Goal: Task Accomplishment & Management: Manage account settings

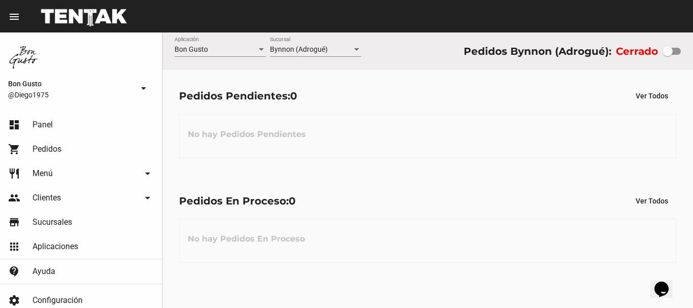
click at [668, 53] on div at bounding box center [667, 51] width 10 height 10
click at [667, 55] on input "checkbox" at bounding box center [667, 55] width 1 height 1
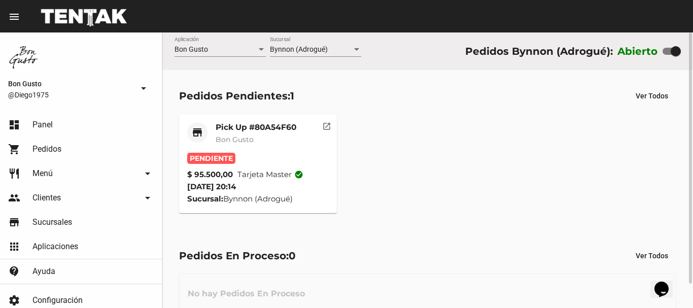
click at [667, 53] on div at bounding box center [671, 51] width 18 height 7
click at [667, 55] on input "checkbox" at bounding box center [667, 55] width 1 height 1
click at [667, 53] on div at bounding box center [667, 51] width 10 height 10
click at [667, 55] on input "checkbox" at bounding box center [667, 55] width 1 height 1
checkbox input "true"
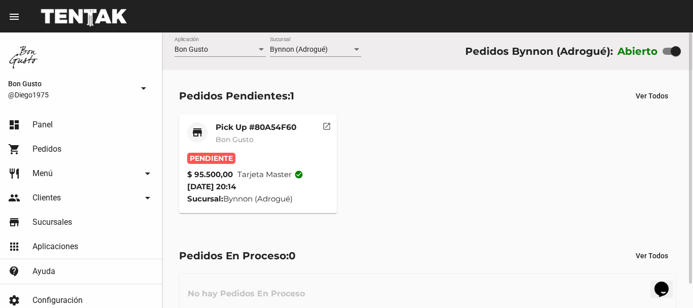
click at [260, 141] on mat-card-subtitle "Bon Gusto" at bounding box center [255, 139] width 81 height 10
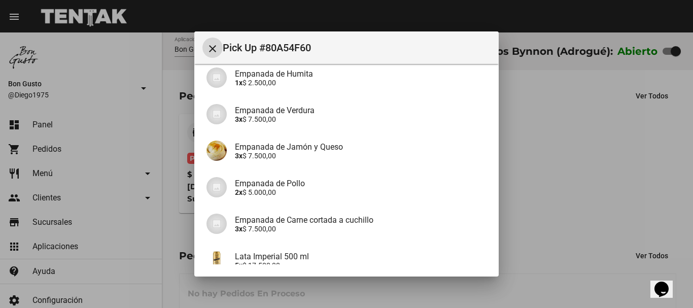
scroll to position [263, 0]
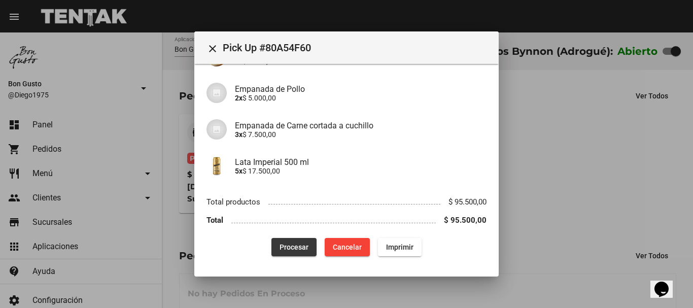
click at [295, 244] on span "Procesar" at bounding box center [293, 247] width 29 height 8
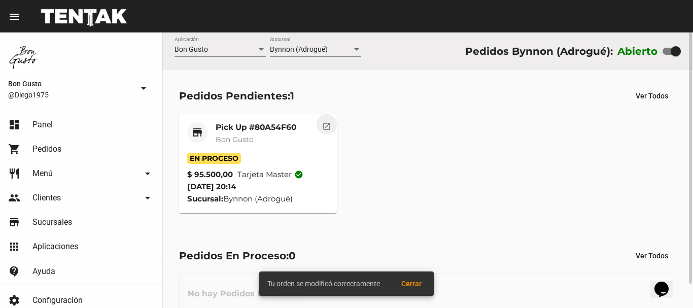
click at [325, 127] on mat-icon "open_in_new" at bounding box center [326, 124] width 9 height 9
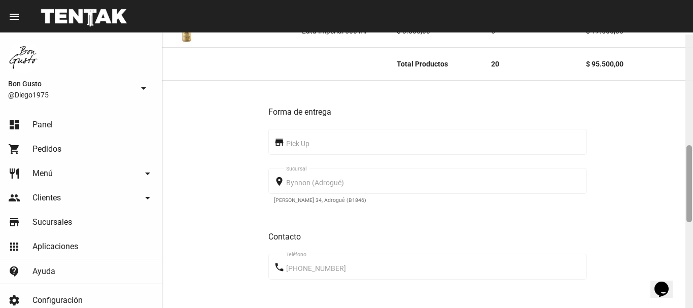
scroll to position [393, 0]
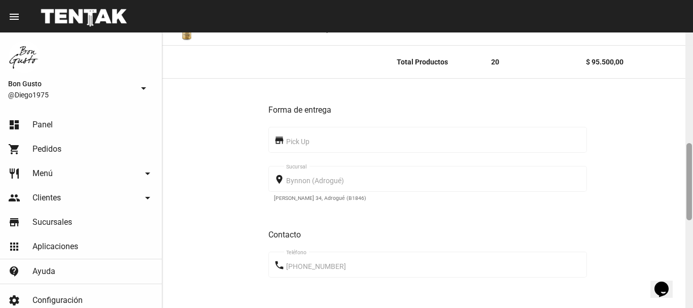
drag, startPoint x: 689, startPoint y: 101, endPoint x: 691, endPoint y: 211, distance: 110.6
click at [691, 211] on div at bounding box center [689, 181] width 6 height 77
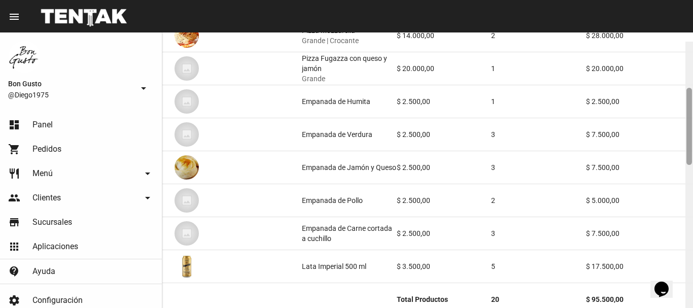
scroll to position [168, 0]
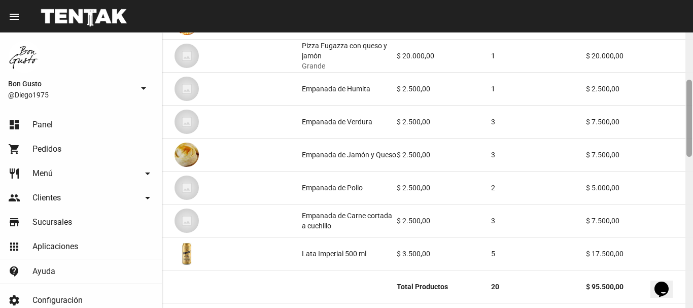
drag, startPoint x: 692, startPoint y: 121, endPoint x: 692, endPoint y: 128, distance: 7.1
click at [692, 128] on div at bounding box center [689, 169] width 8 height 275
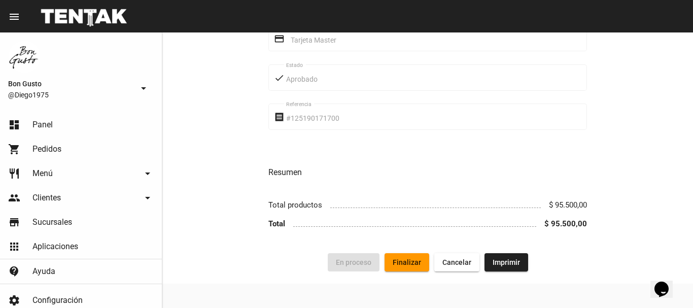
scroll to position [0, 0]
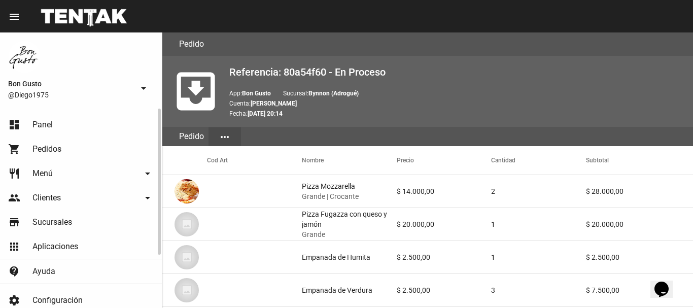
click at [37, 125] on span "Panel" at bounding box center [42, 125] width 20 height 10
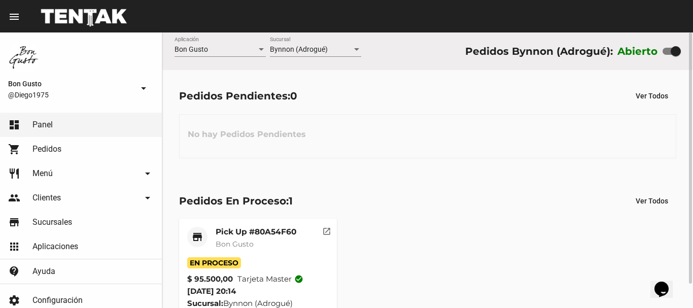
scroll to position [26, 0]
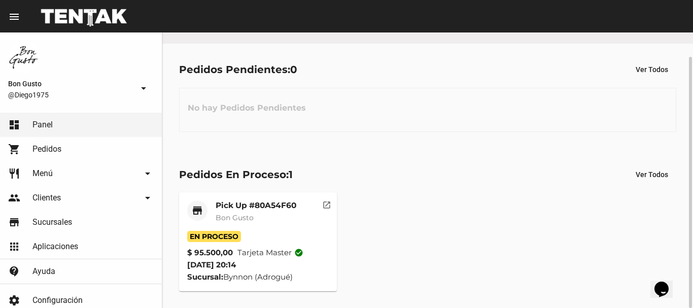
click at [324, 204] on mat-icon "open_in_new" at bounding box center [326, 203] width 9 height 9
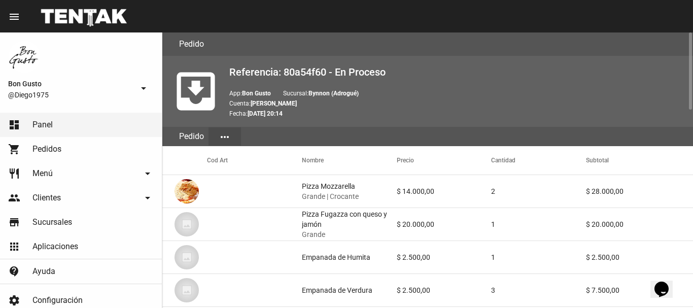
scroll to position [676, 0]
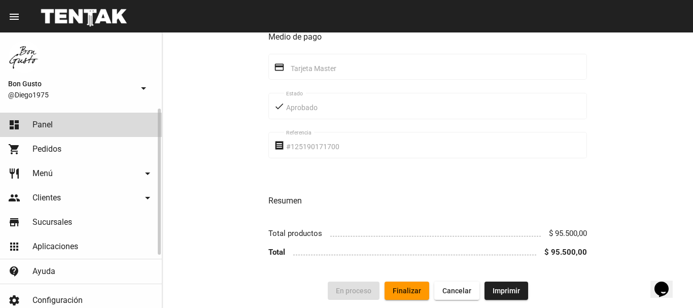
click at [79, 126] on link "dashboard Panel" at bounding box center [81, 125] width 162 height 24
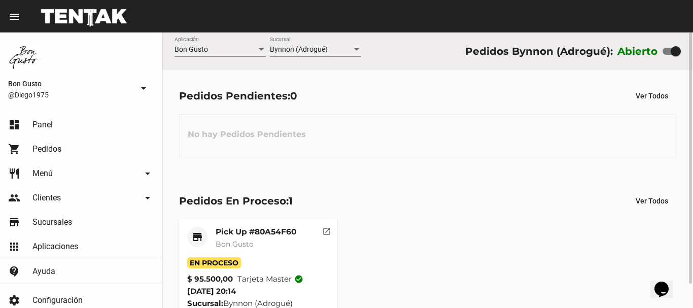
scroll to position [26, 0]
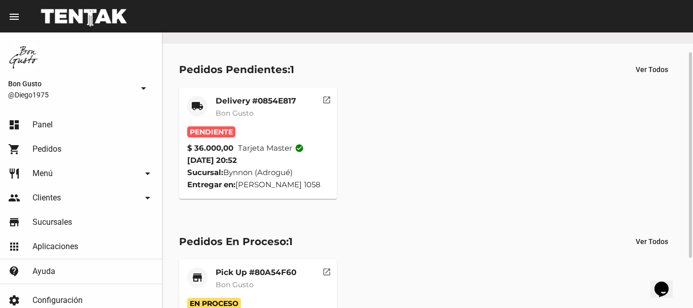
click at [324, 103] on mat-icon "open_in_new" at bounding box center [326, 98] width 9 height 9
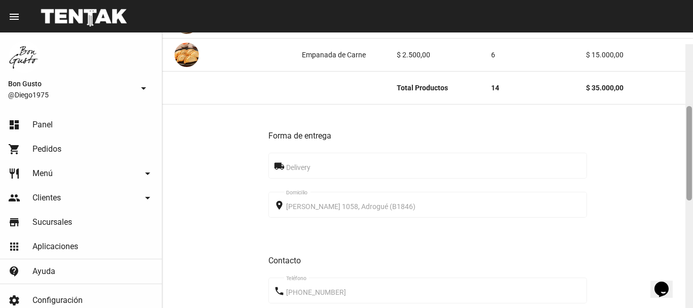
scroll to position [231, 0]
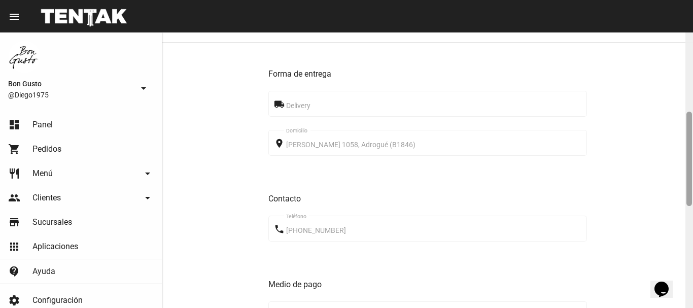
drag, startPoint x: 686, startPoint y: 41, endPoint x: 692, endPoint y: 121, distance: 79.8
click at [692, 121] on div at bounding box center [689, 169] width 8 height 275
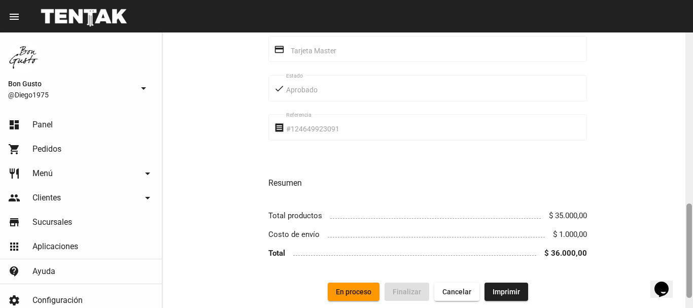
scroll to position [526, 0]
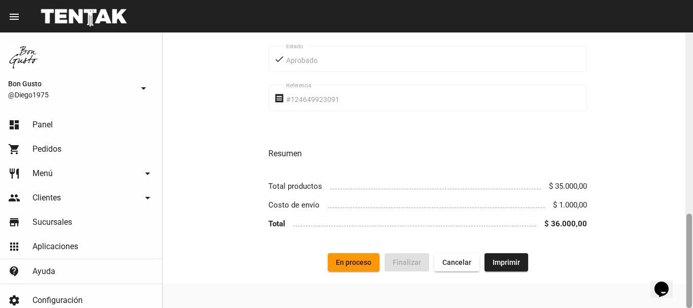
drag, startPoint x: 690, startPoint y: 118, endPoint x: 438, endPoint y: 210, distance: 268.1
click at [535, 221] on div "Pedido move_to_inbox Referencia: 0854e817 - Pendiente App: Bon Gusto Sucursal: …" at bounding box center [427, 169] width 530 height 275
click at [366, 262] on span "En proceso" at bounding box center [353, 262] width 35 height 8
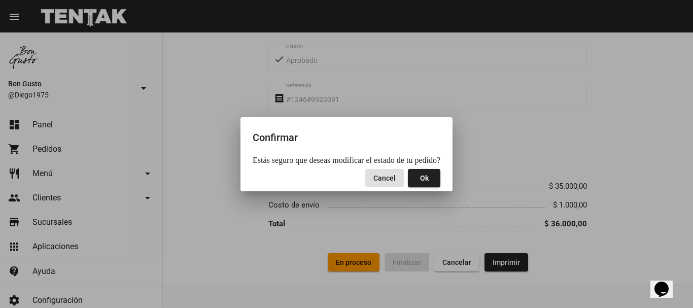
click at [431, 177] on button "Ok" at bounding box center [424, 178] width 32 height 18
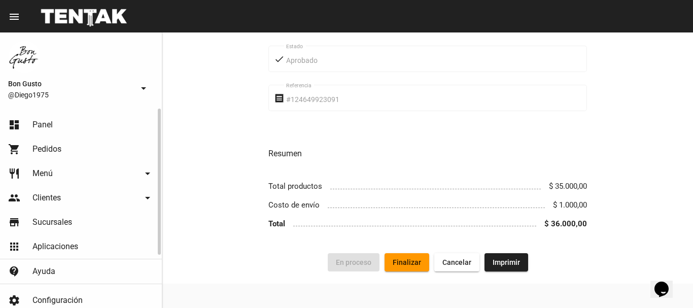
click at [52, 147] on span "Pedidos" at bounding box center [46, 149] width 29 height 10
click at [58, 127] on link "dashboard Panel" at bounding box center [81, 125] width 162 height 24
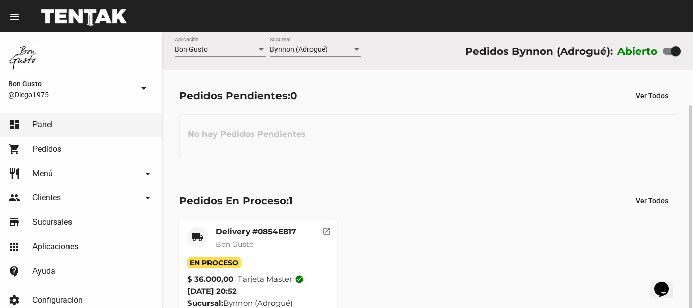
scroll to position [39, 0]
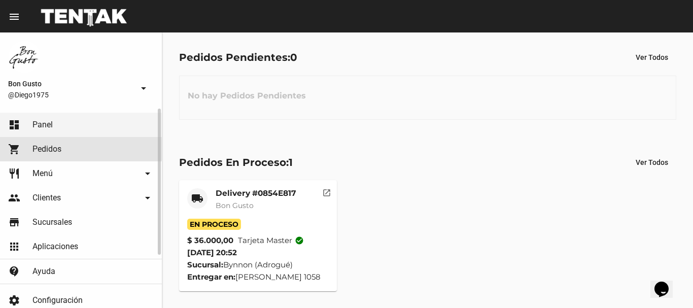
click at [61, 146] on link "shopping_cart Pedidos" at bounding box center [81, 149] width 162 height 24
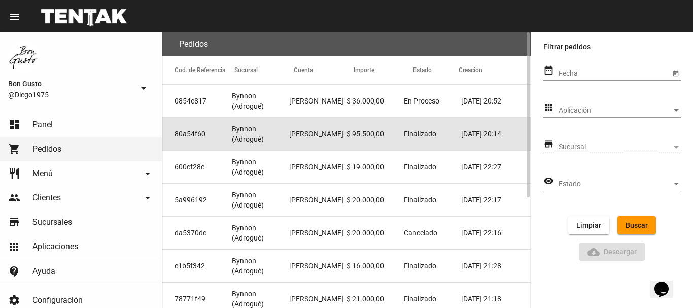
click at [333, 141] on mat-cell "[PERSON_NAME]" at bounding box center [317, 134] width 57 height 32
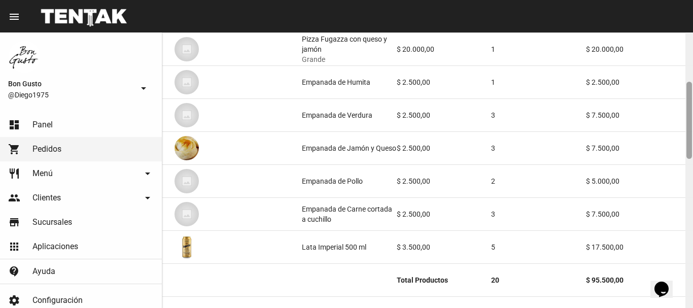
scroll to position [195, 0]
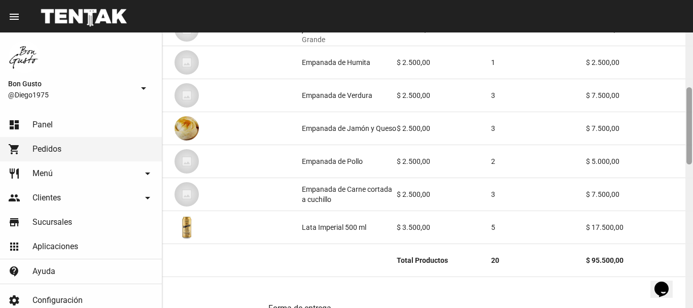
drag, startPoint x: 689, startPoint y: 44, endPoint x: 692, endPoint y: 98, distance: 54.9
click at [692, 98] on div at bounding box center [689, 169] width 8 height 275
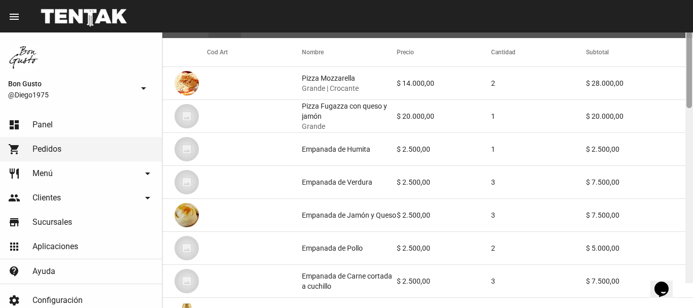
scroll to position [83, 0]
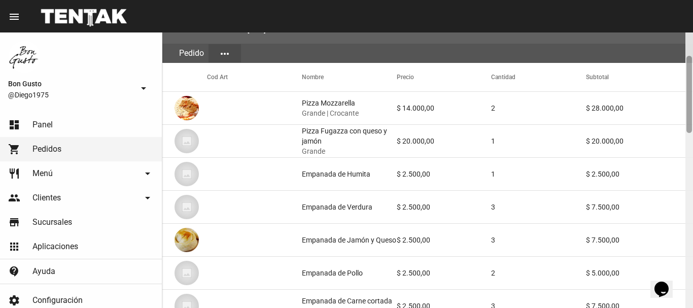
drag, startPoint x: 687, startPoint y: 110, endPoint x: 692, endPoint y: 78, distance: 31.9
click at [692, 78] on div at bounding box center [689, 169] width 8 height 275
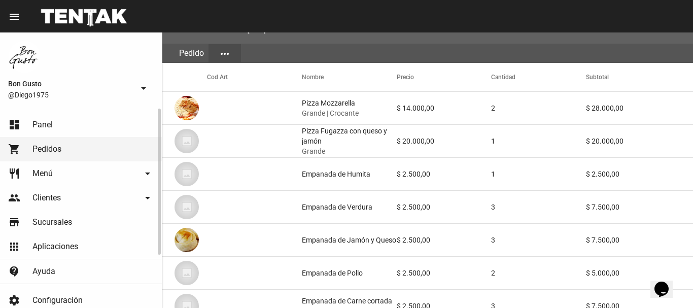
click at [67, 121] on link "dashboard Panel" at bounding box center [81, 125] width 162 height 24
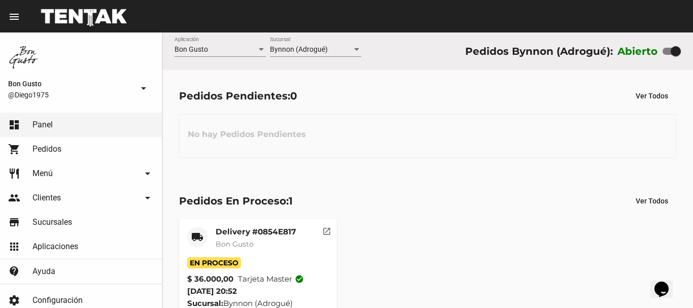
scroll to position [39, 0]
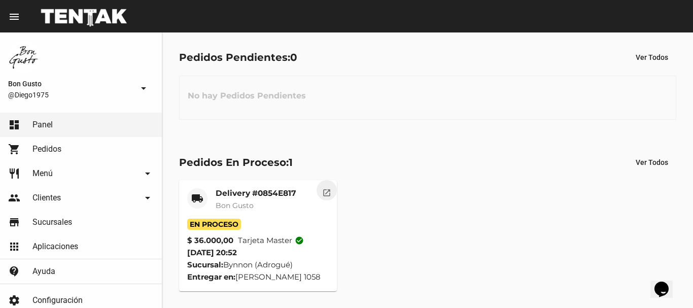
click at [328, 188] on mat-icon "open_in_new" at bounding box center [326, 191] width 9 height 9
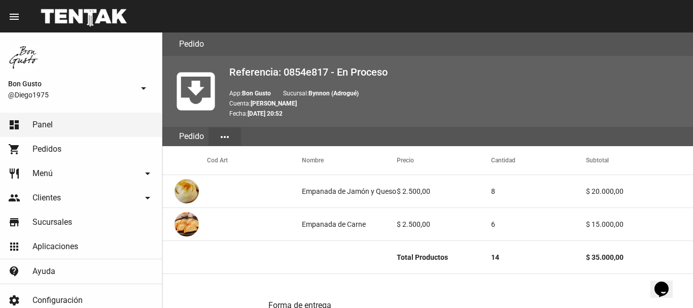
scroll to position [526, 0]
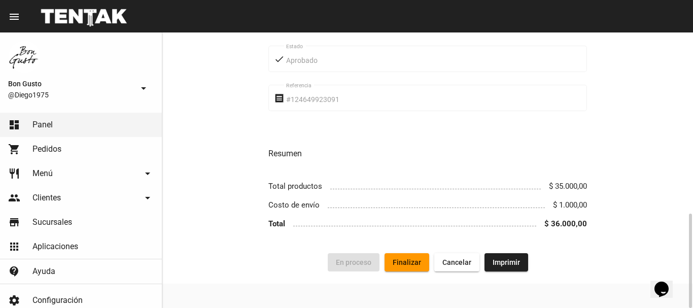
click at [401, 261] on span "Finalizar" at bounding box center [406, 262] width 28 height 8
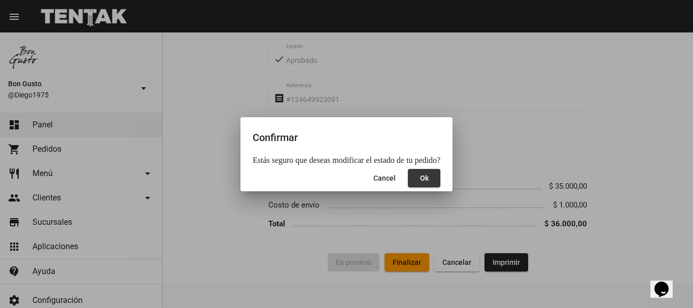
click at [420, 174] on span "Ok" at bounding box center [424, 178] width 9 height 8
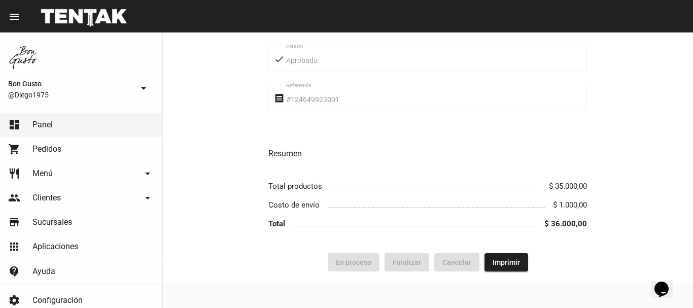
click at [419, 174] on div "Forma de entrega local_shipping Delivery [STREET_ADDRESS][PERSON_NAME] Domicili…" at bounding box center [427, 0] width 318 height 481
click at [580, 132] on div "Forma de entrega local_shipping Delivery [STREET_ADDRESS][PERSON_NAME] Domicili…" at bounding box center [427, 0] width 318 height 481
drag, startPoint x: 57, startPoint y: 146, endPoint x: 65, endPoint y: 136, distance: 12.6
click at [58, 146] on span "Pedidos" at bounding box center [46, 149] width 29 height 10
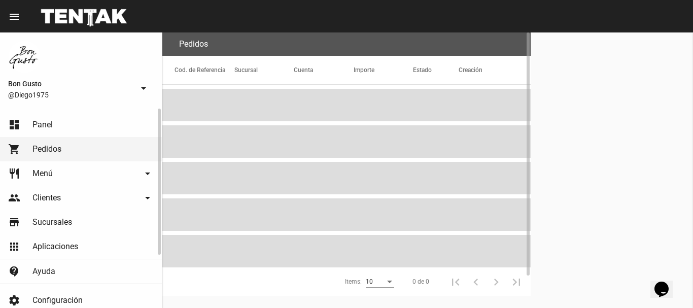
click at [64, 130] on link "dashboard Panel" at bounding box center [81, 125] width 162 height 24
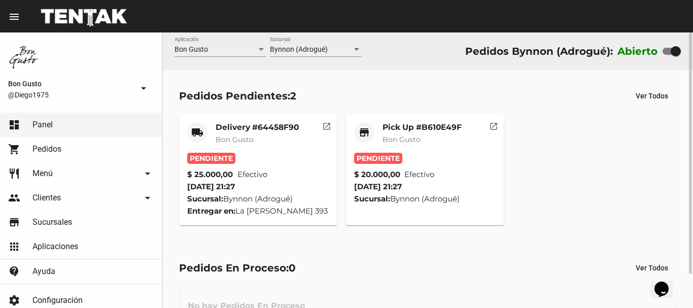
click at [322, 123] on mat-icon "open_in_new" at bounding box center [326, 124] width 9 height 9
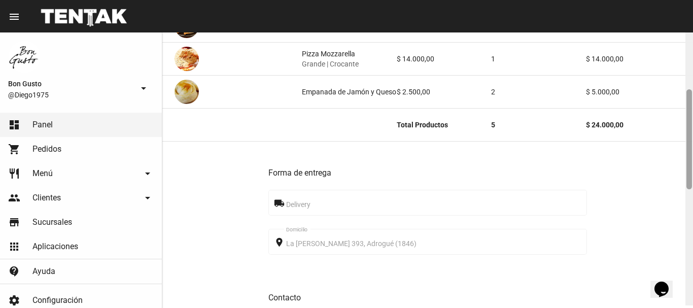
drag, startPoint x: 690, startPoint y: 40, endPoint x: 679, endPoint y: 101, distance: 61.8
click at [679, 101] on div "Pedido move_to_inbox Referencia: 64458f90 - Pendiente App: Bon Gusto Sucursal: …" at bounding box center [427, 169] width 530 height 275
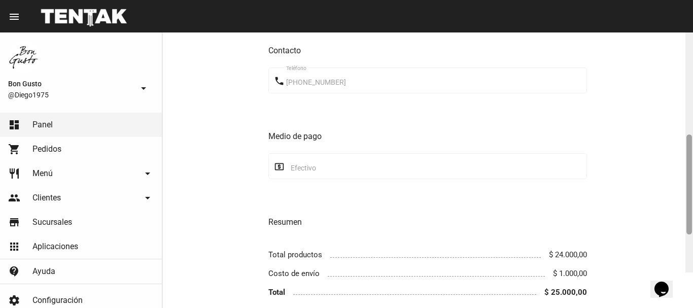
drag, startPoint x: 690, startPoint y: 102, endPoint x: 659, endPoint y: 202, distance: 104.1
click at [675, 195] on div "Pedido move_to_inbox Referencia: 64458f90 - Pendiente App: Bon Gusto Sucursal: …" at bounding box center [427, 169] width 530 height 275
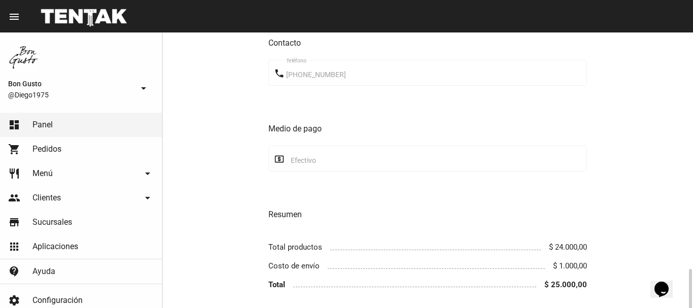
scroll to position [481, 0]
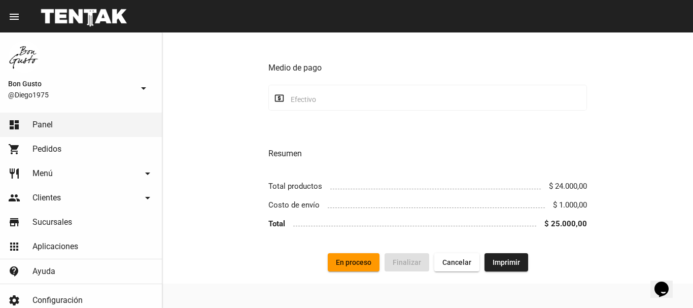
click at [357, 261] on span "En proceso" at bounding box center [353, 262] width 35 height 8
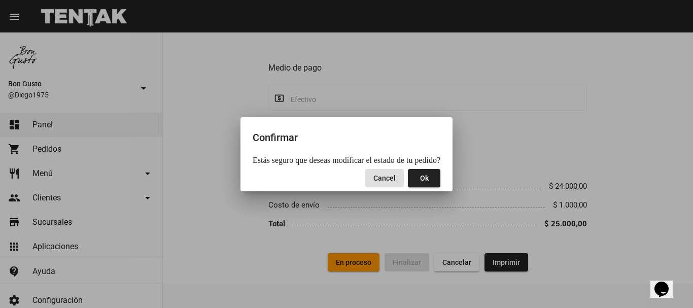
click at [423, 170] on button "Ok" at bounding box center [424, 178] width 32 height 18
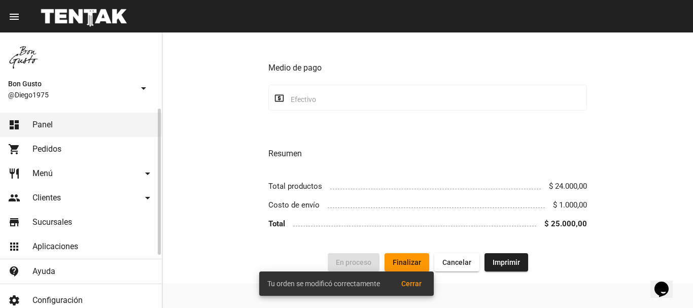
click at [40, 145] on span "Pedidos" at bounding box center [46, 149] width 29 height 10
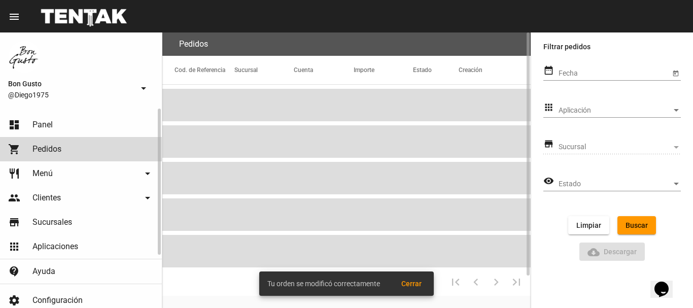
click at [42, 127] on span "Panel" at bounding box center [42, 125] width 20 height 10
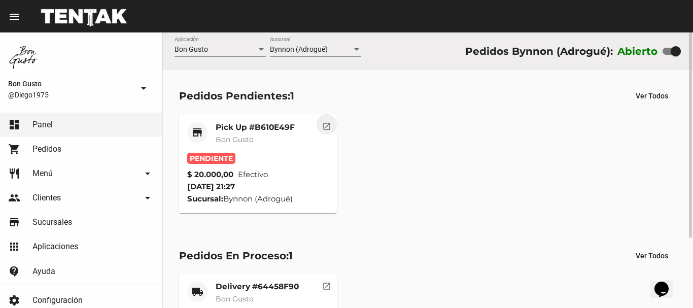
click at [329, 127] on mat-icon "open_in_new" at bounding box center [326, 124] width 9 height 9
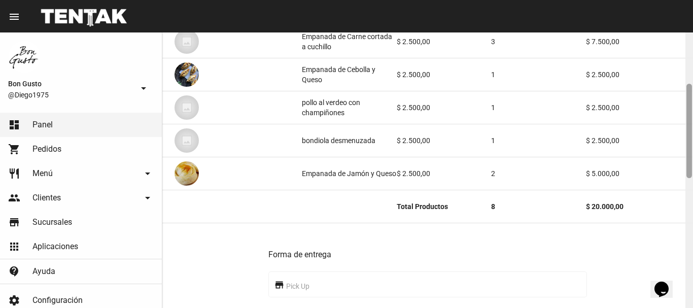
scroll to position [152, 0]
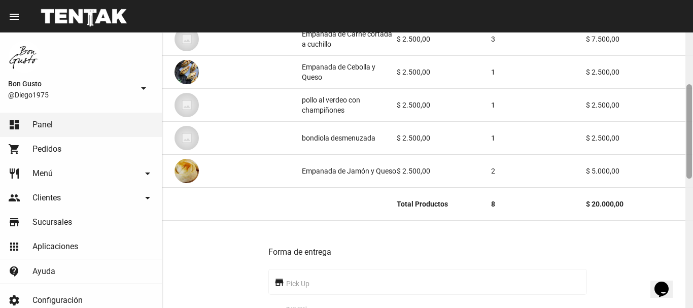
drag, startPoint x: 690, startPoint y: 42, endPoint x: 692, endPoint y: 94, distance: 52.3
click at [692, 94] on div at bounding box center [689, 169] width 8 height 275
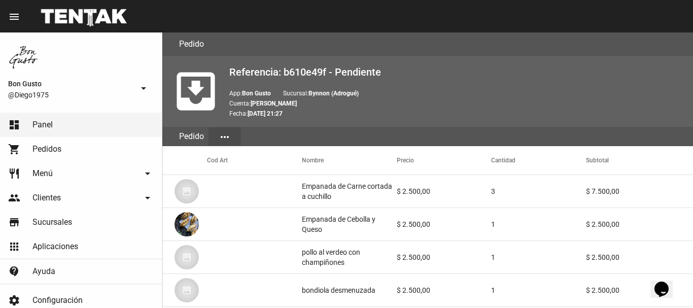
scroll to position [528, 0]
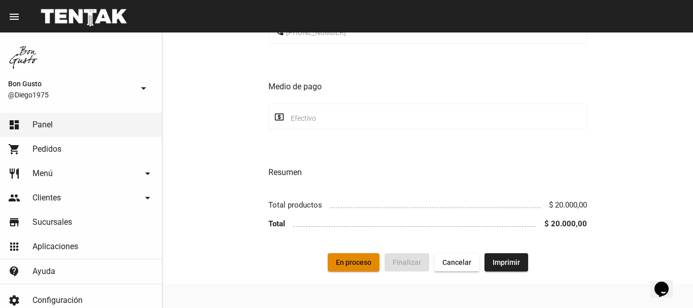
click at [355, 261] on span "En proceso" at bounding box center [353, 262] width 35 height 8
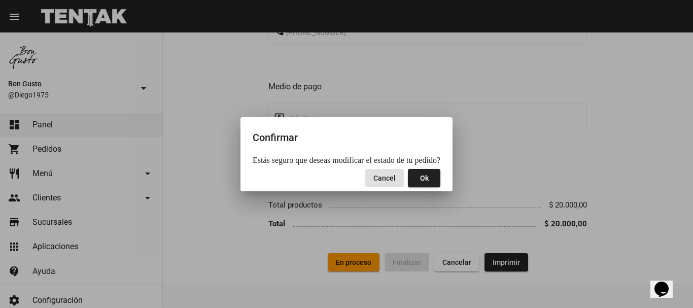
click at [419, 183] on button "Ok" at bounding box center [424, 178] width 32 height 18
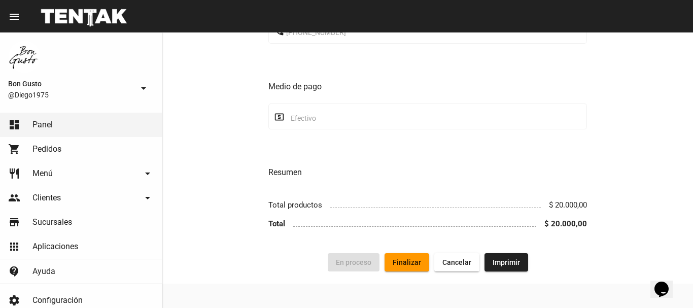
scroll to position [0, 0]
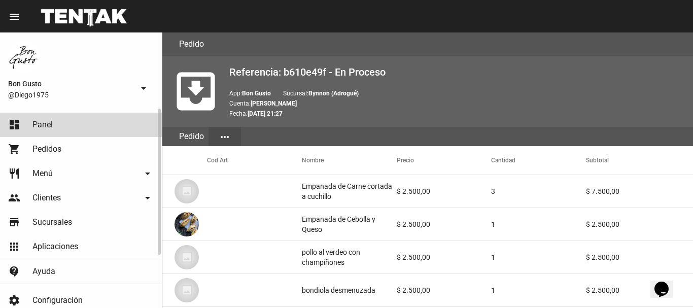
click at [71, 125] on link "dashboard Panel" at bounding box center [81, 125] width 162 height 24
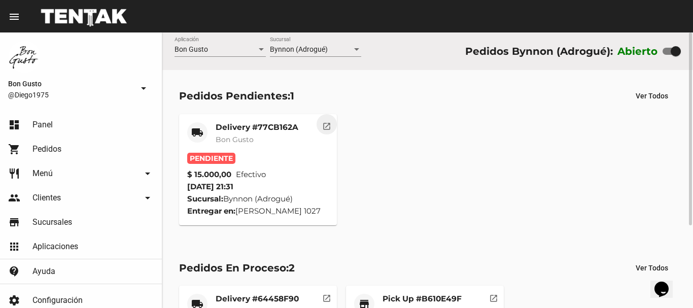
click at [329, 126] on mat-icon "open_in_new" at bounding box center [326, 124] width 9 height 9
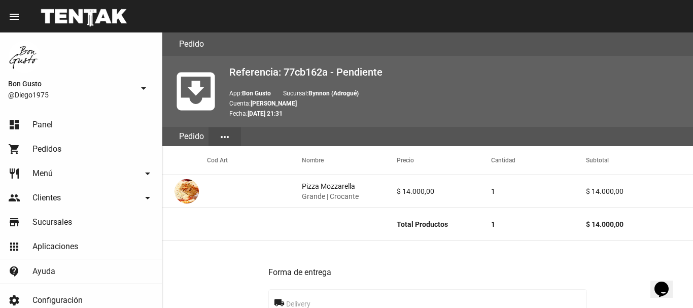
scroll to position [454, 0]
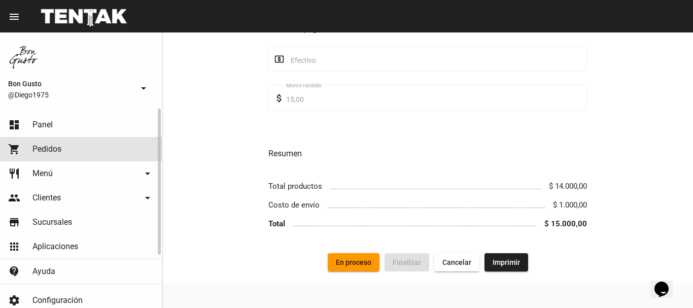
click at [43, 151] on span "Pedidos" at bounding box center [46, 149] width 29 height 10
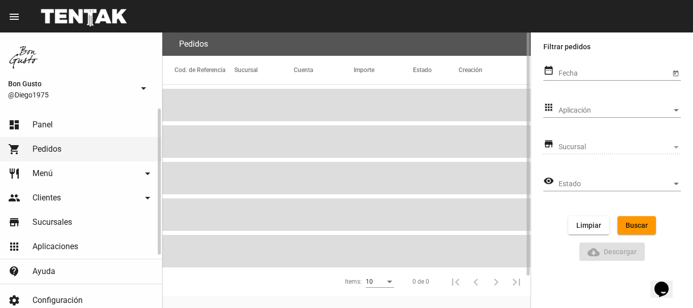
click at [56, 124] on link "dashboard Panel" at bounding box center [81, 125] width 162 height 24
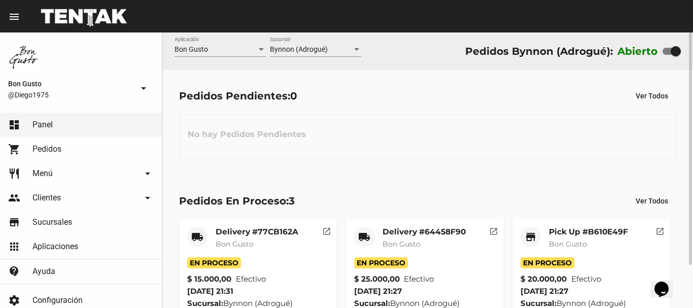
scroll to position [51, 0]
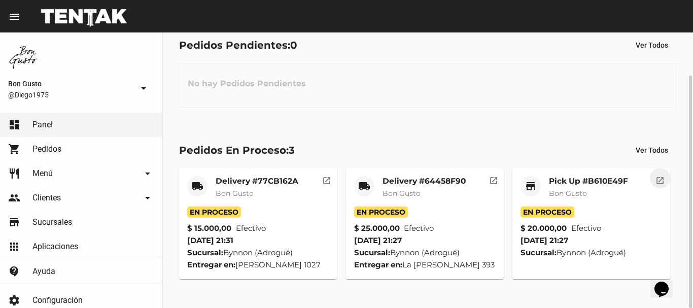
click at [660, 175] on mat-icon "open_in_new" at bounding box center [659, 178] width 9 height 9
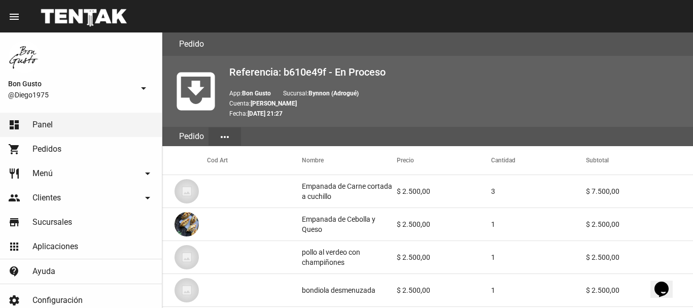
scroll to position [528, 0]
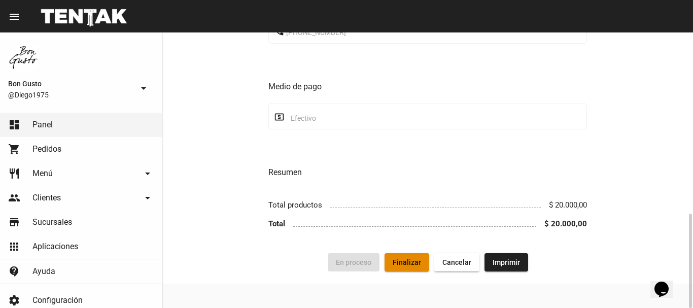
click at [413, 258] on button "Finalizar" at bounding box center [406, 262] width 45 height 18
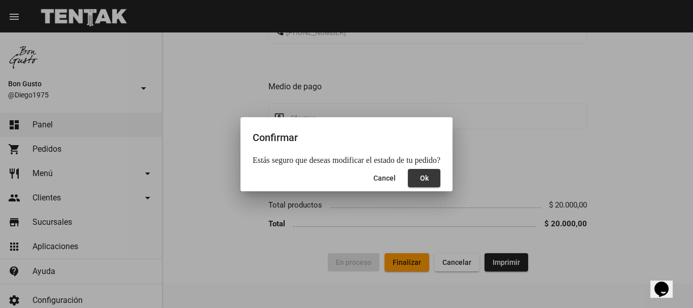
click at [420, 182] on span "Ok" at bounding box center [424, 178] width 9 height 8
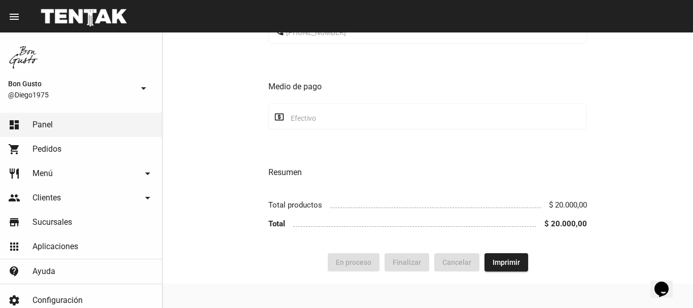
click at [418, 182] on div "Forma de entrega store Pick Up place Bynnon (Adrogué) Sucursal Jorge [STREET_AD…" at bounding box center [427, 49] width 318 height 384
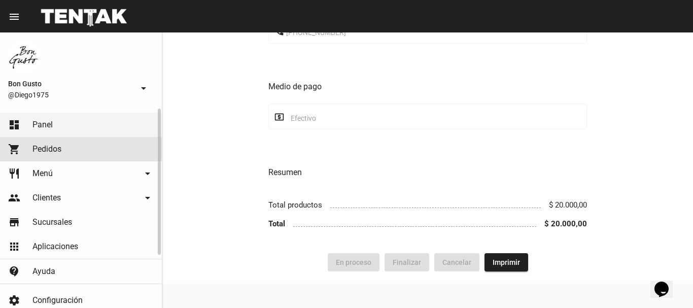
click at [38, 147] on span "Pedidos" at bounding box center [46, 149] width 29 height 10
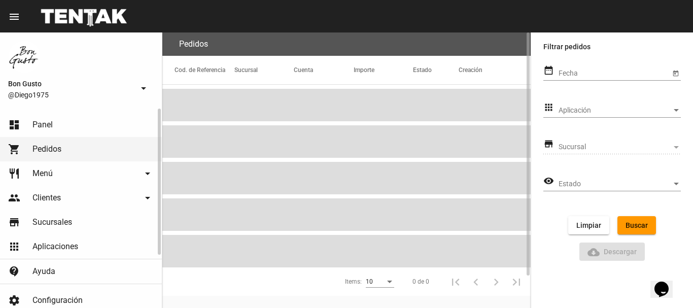
click at [74, 128] on link "dashboard Panel" at bounding box center [81, 125] width 162 height 24
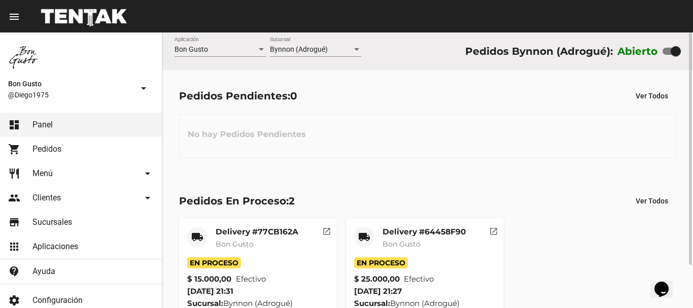
scroll to position [51, 0]
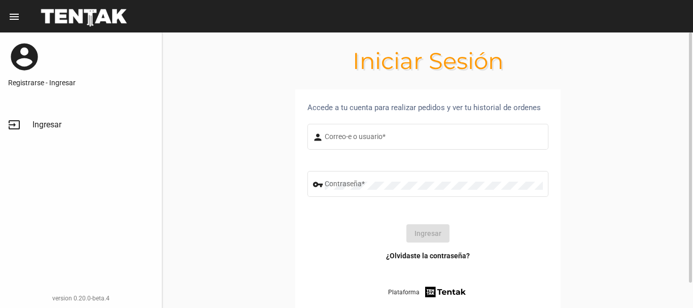
type input "diego1975"
click at [422, 231] on button "Ingresar" at bounding box center [427, 233] width 43 height 18
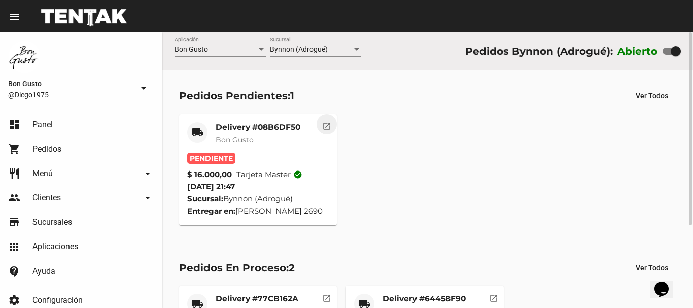
click at [323, 128] on mat-icon "open_in_new" at bounding box center [326, 124] width 9 height 9
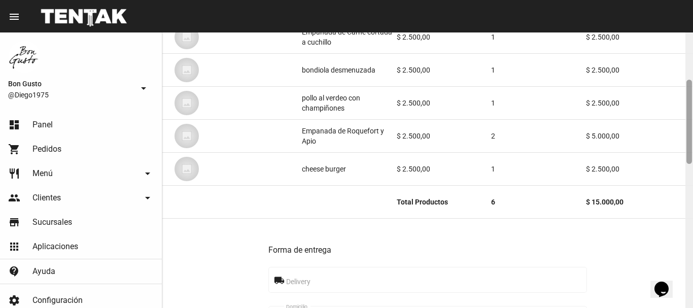
drag, startPoint x: 687, startPoint y: 41, endPoint x: 692, endPoint y: 89, distance: 48.5
click at [692, 89] on div at bounding box center [689, 169] width 8 height 275
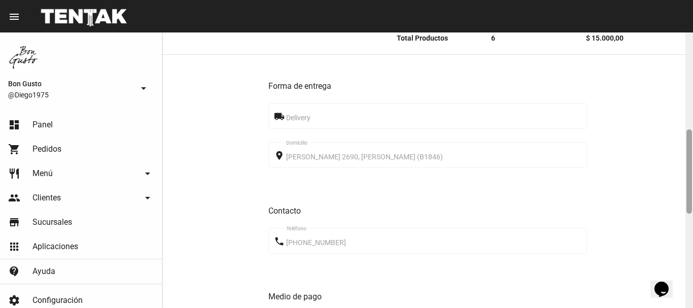
scroll to position [325, 0]
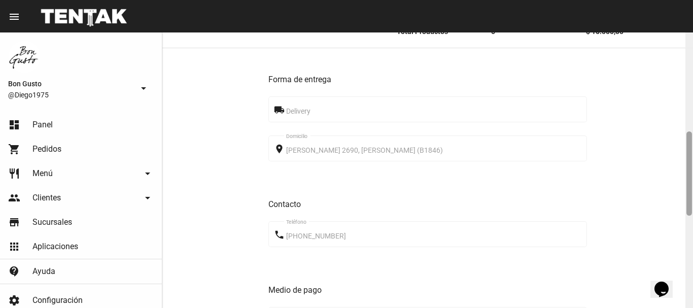
drag, startPoint x: 689, startPoint y: 91, endPoint x: 689, endPoint y: 142, distance: 51.2
click at [689, 142] on div at bounding box center [689, 173] width 6 height 84
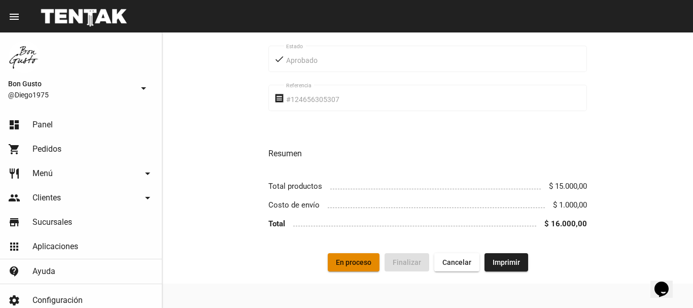
click at [374, 261] on button "En proceso" at bounding box center [354, 262] width 52 height 18
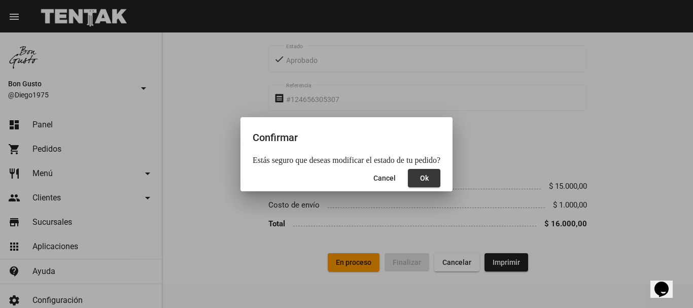
click at [424, 181] on button "Ok" at bounding box center [424, 178] width 32 height 18
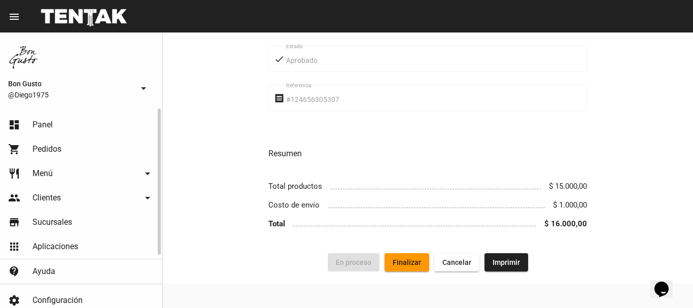
click at [57, 156] on link "shopping_cart Pedidos" at bounding box center [81, 149] width 162 height 24
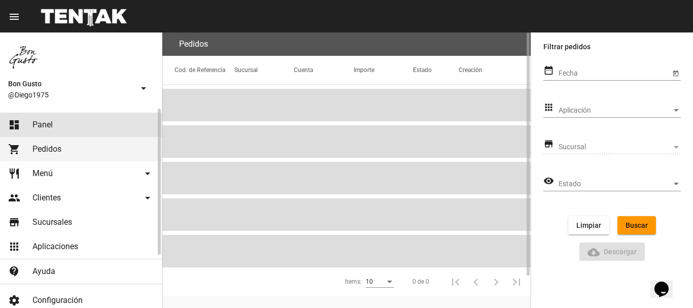
click at [57, 126] on link "dashboard Panel" at bounding box center [81, 125] width 162 height 24
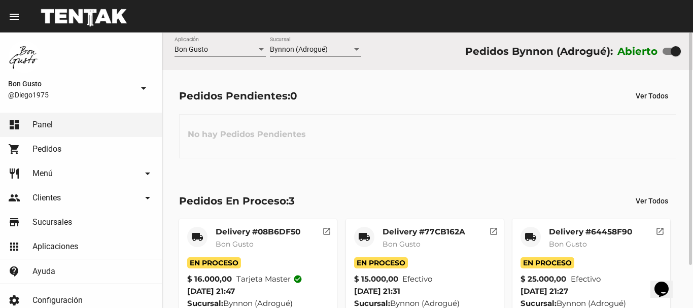
scroll to position [51, 0]
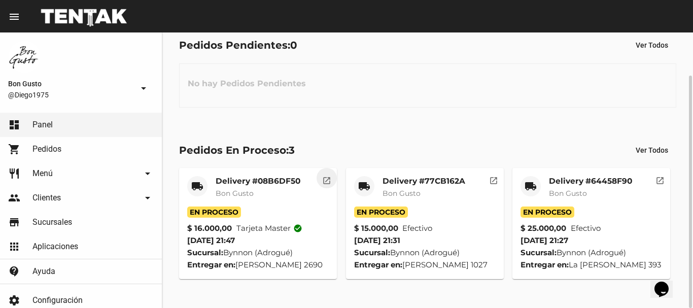
click at [325, 178] on mat-icon "open_in_new" at bounding box center [326, 178] width 9 height 9
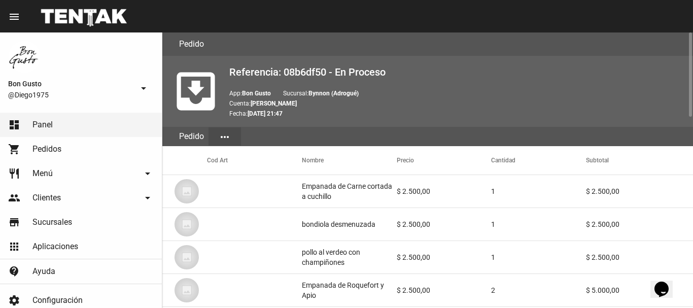
scroll to position [625, 0]
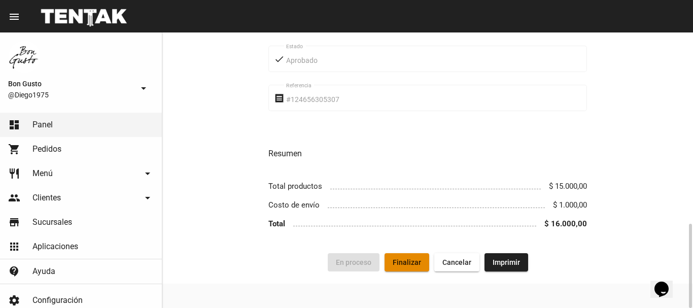
click at [410, 258] on span "Finalizar" at bounding box center [406, 262] width 28 height 8
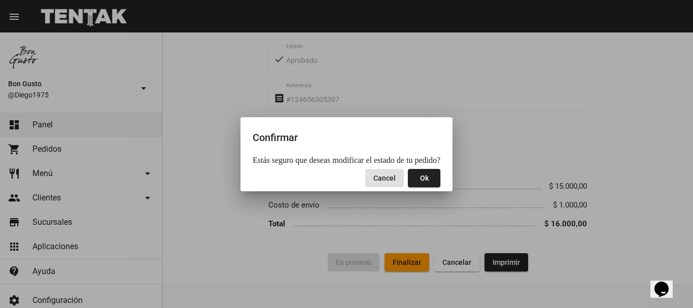
click at [422, 172] on button "Ok" at bounding box center [424, 178] width 32 height 18
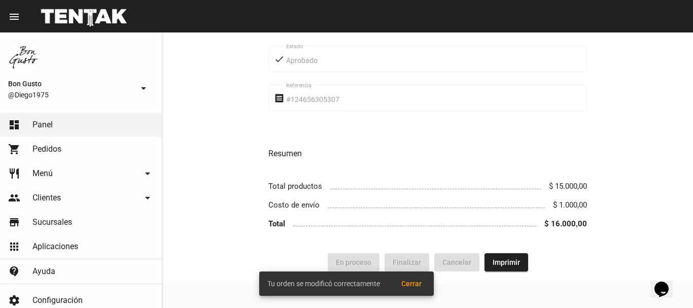
click at [414, 279] on button "Cerrar" at bounding box center [411, 283] width 37 height 18
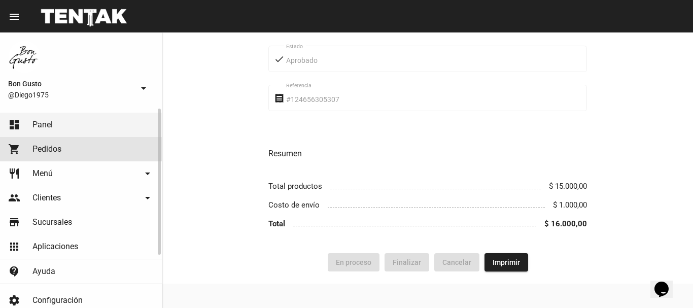
click at [55, 147] on span "Pedidos" at bounding box center [46, 149] width 29 height 10
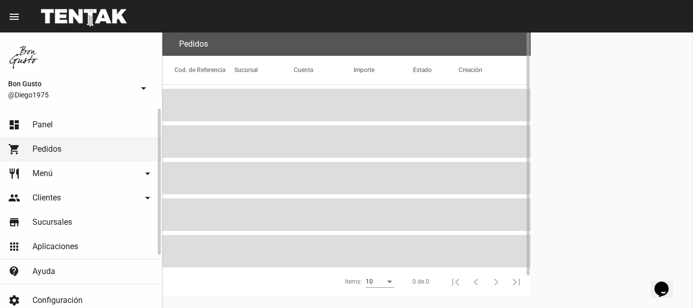
click at [60, 124] on link "dashboard Panel" at bounding box center [81, 125] width 162 height 24
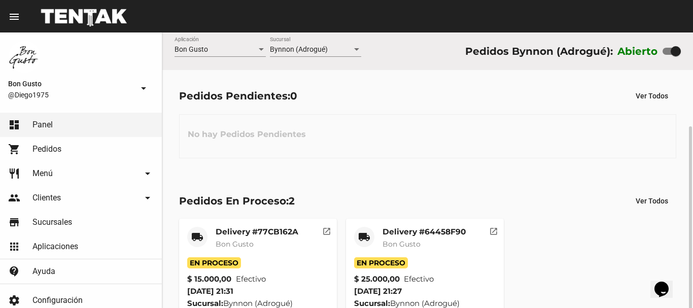
scroll to position [51, 0]
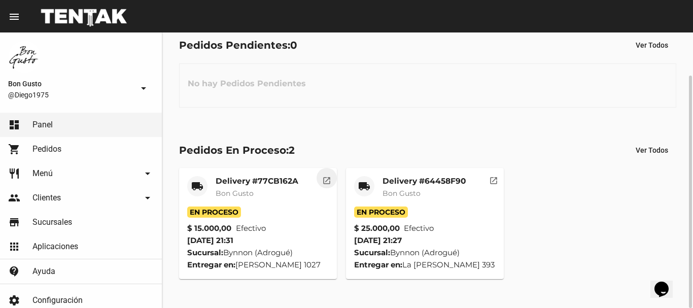
click at [327, 177] on mat-icon "open_in_new" at bounding box center [326, 178] width 9 height 9
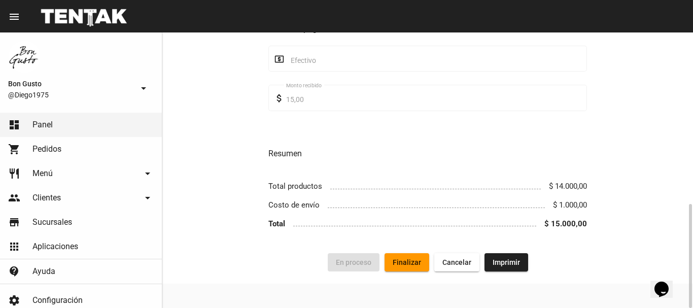
scroll to position [116, 0]
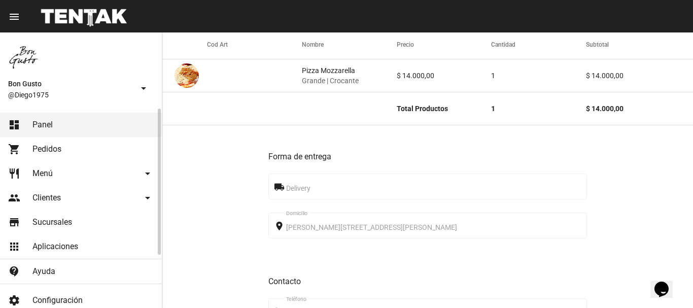
click at [57, 152] on span "Pedidos" at bounding box center [46, 149] width 29 height 10
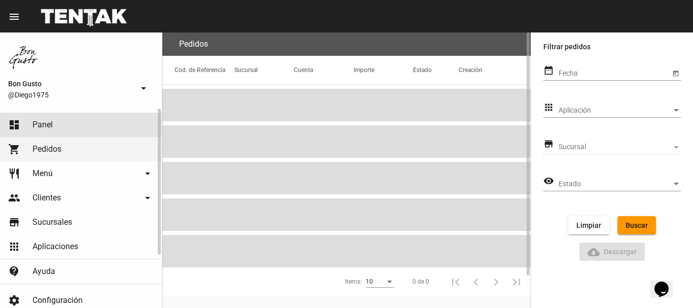
click at [58, 126] on link "dashboard Panel" at bounding box center [81, 125] width 162 height 24
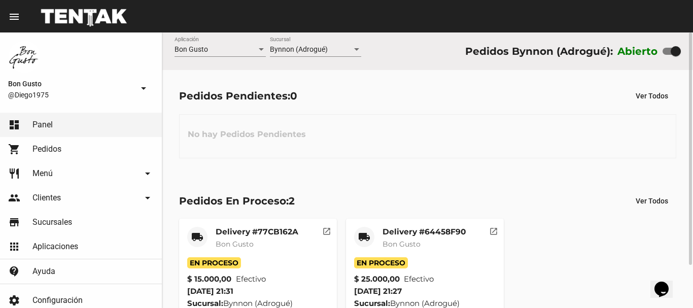
scroll to position [51, 0]
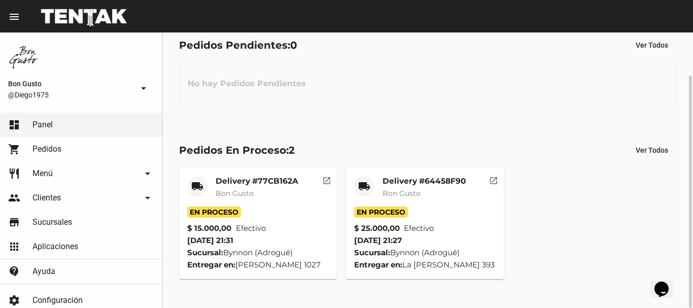
click at [493, 178] on mat-icon "open_in_new" at bounding box center [493, 178] width 9 height 9
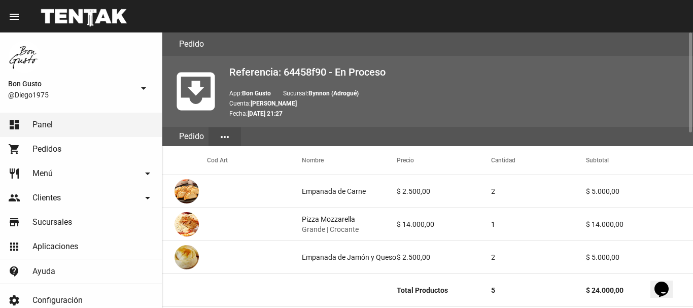
scroll to position [481, 0]
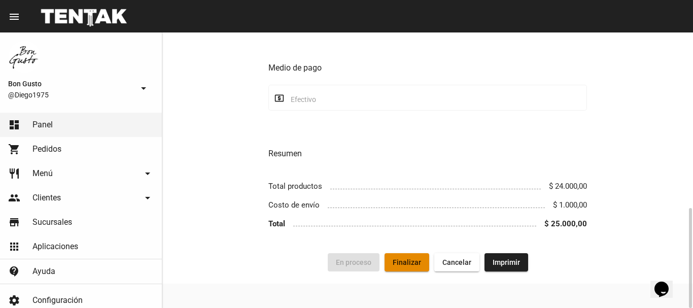
click at [404, 261] on span "Finalizar" at bounding box center [406, 262] width 28 height 8
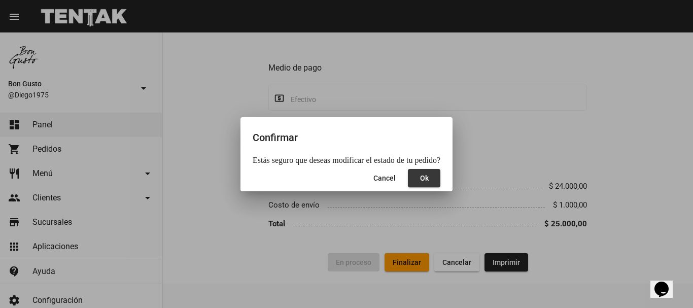
click at [428, 179] on button "Ok" at bounding box center [424, 178] width 32 height 18
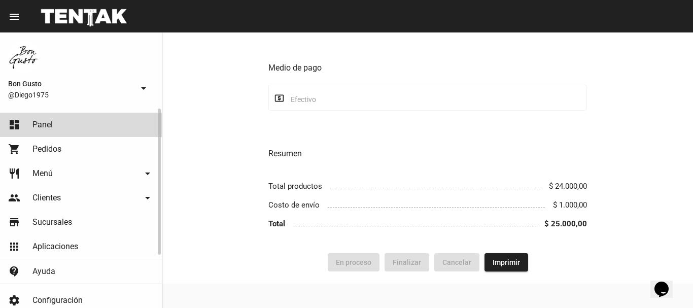
click at [102, 126] on link "dashboard Panel" at bounding box center [81, 125] width 162 height 24
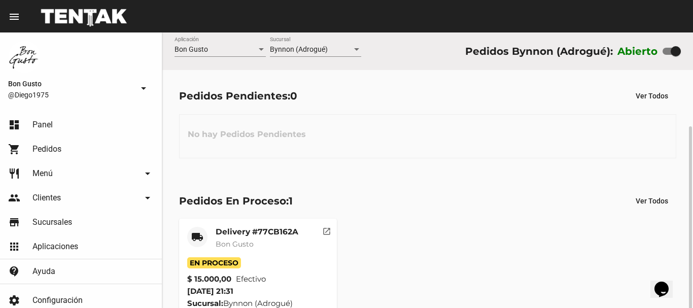
scroll to position [51, 0]
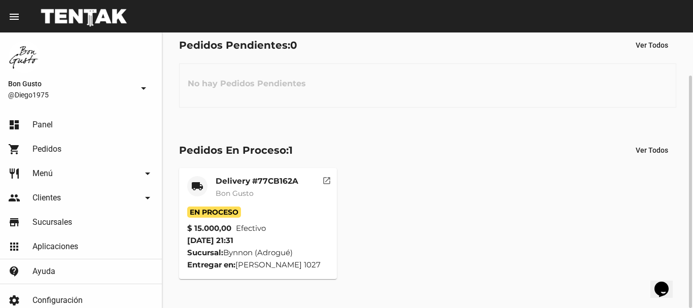
click at [325, 177] on mat-icon "open_in_new" at bounding box center [326, 178] width 9 height 9
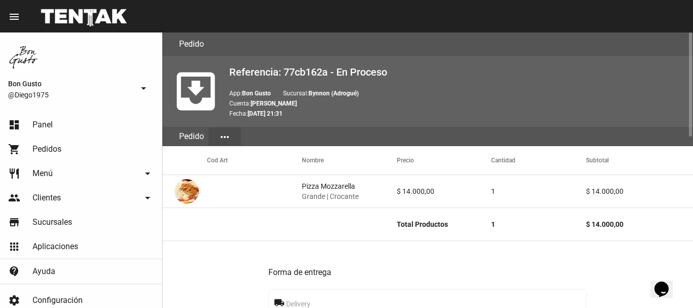
scroll to position [454, 0]
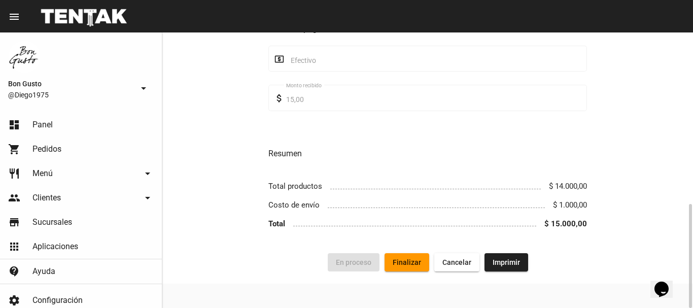
click at [406, 260] on span "Finalizar" at bounding box center [406, 262] width 28 height 8
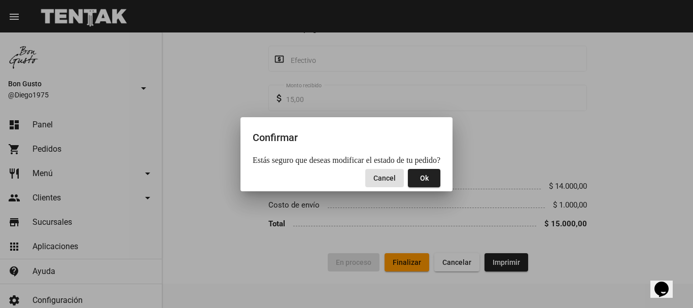
click at [424, 171] on button "Ok" at bounding box center [424, 178] width 32 height 18
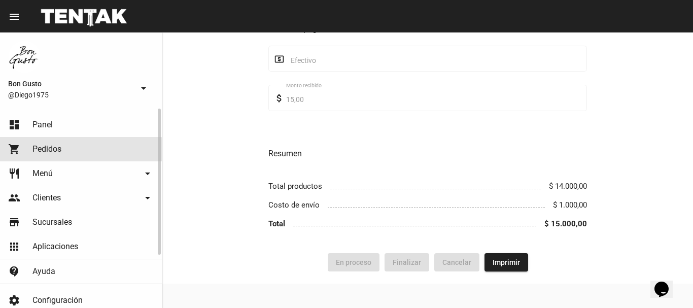
click at [49, 153] on span "Pedidos" at bounding box center [46, 149] width 29 height 10
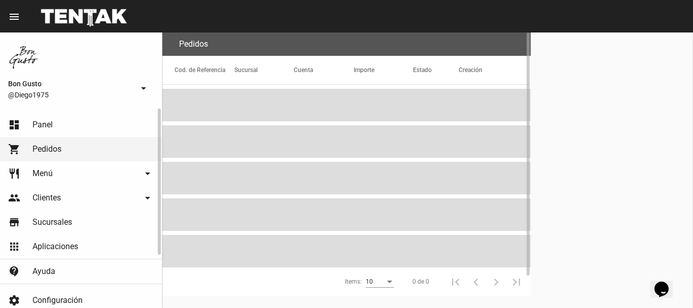
click at [53, 129] on link "dashboard Panel" at bounding box center [81, 125] width 162 height 24
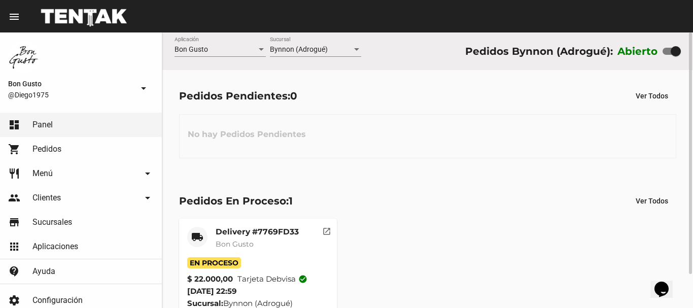
click at [387, 163] on div "Pedidos Pendientes: 0 Ver Todos No hay Pedidos Pendientes" at bounding box center [427, 122] width 530 height 104
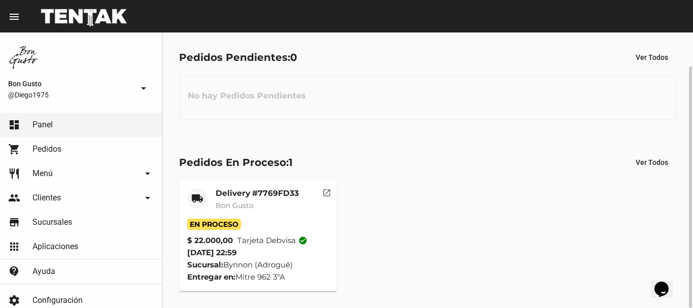
click at [381, 174] on div "Pedidos En Proceso: 1 Ver Todos local_shipping Delivery #7769FD33 Bon Gusto En …" at bounding box center [427, 221] width 530 height 171
click at [328, 193] on mat-icon "open_in_new" at bounding box center [326, 191] width 9 height 9
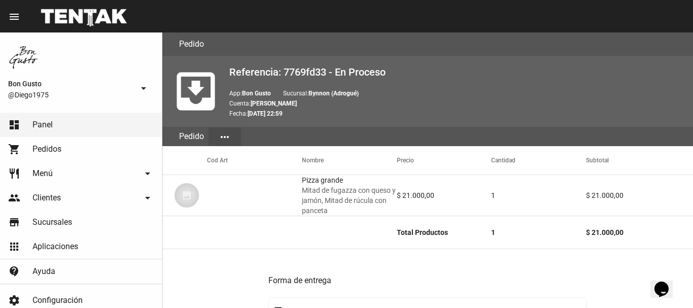
scroll to position [501, 0]
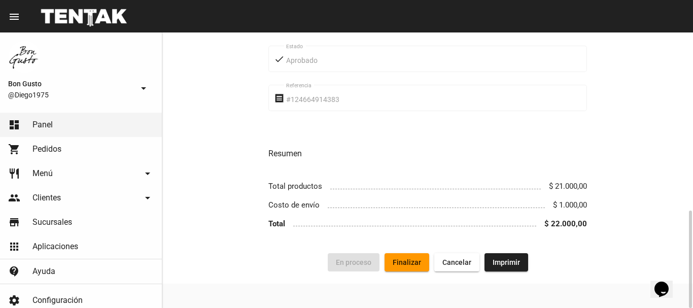
click at [411, 263] on span "Finalizar" at bounding box center [406, 262] width 28 height 8
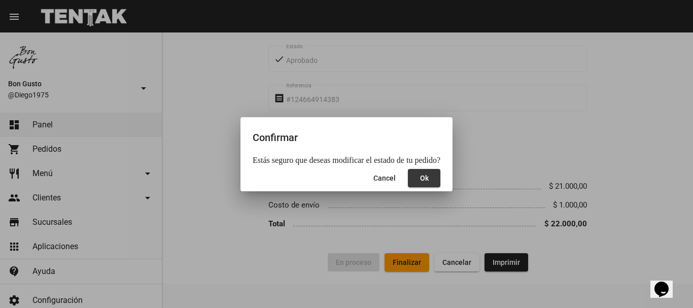
click at [425, 177] on button "Ok" at bounding box center [424, 178] width 32 height 18
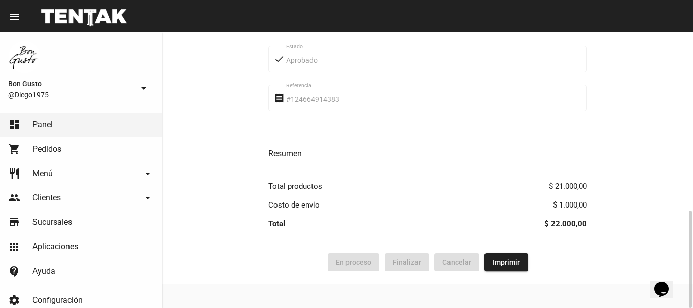
scroll to position [0, 0]
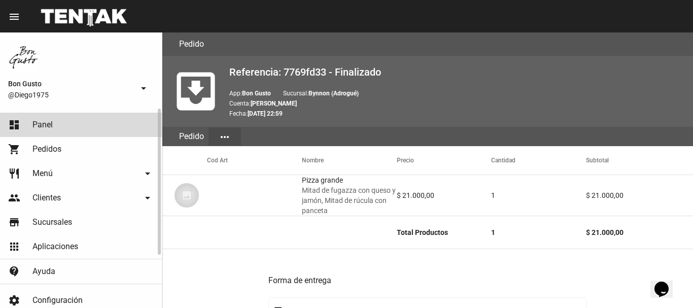
click at [82, 119] on link "dashboard Panel" at bounding box center [81, 125] width 162 height 24
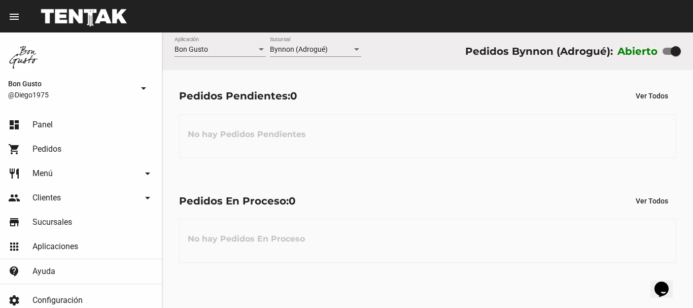
click at [664, 52] on div at bounding box center [671, 51] width 18 height 7
click at [667, 55] on input "checkbox" at bounding box center [667, 55] width 1 height 1
checkbox input "false"
